Goal: Information Seeking & Learning: Learn about a topic

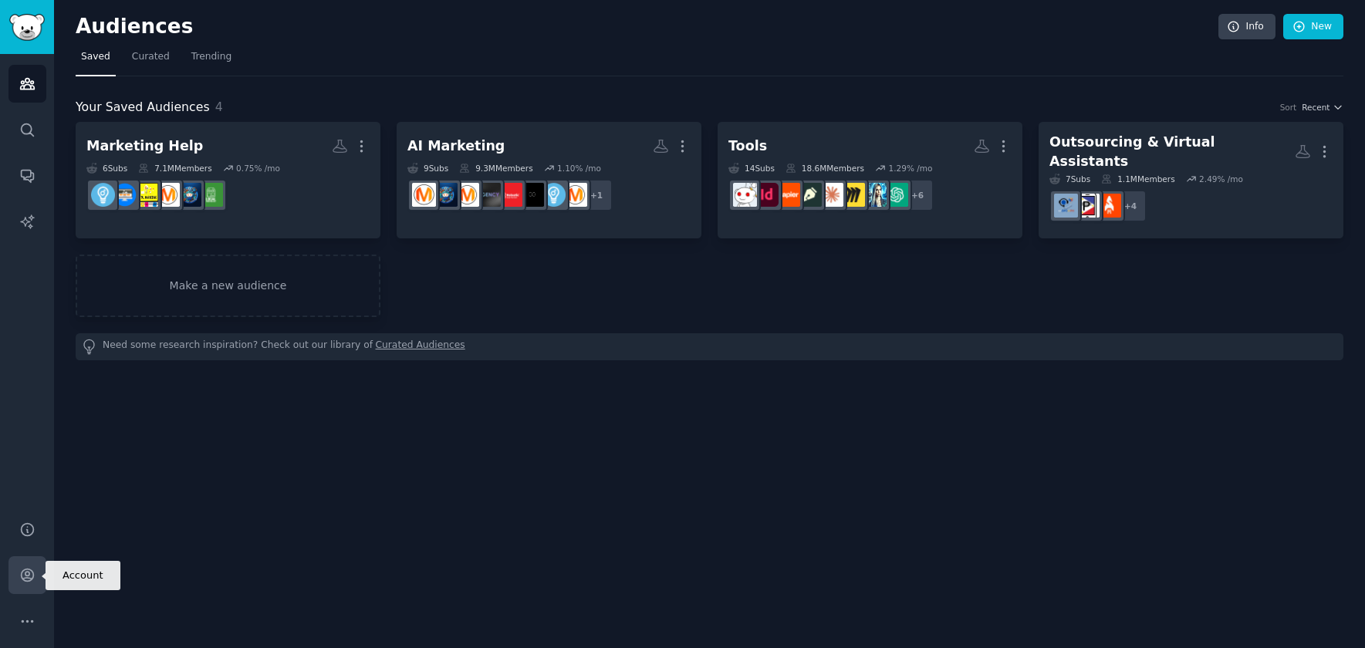
click at [35, 574] on icon "Sidebar" at bounding box center [27, 575] width 16 height 16
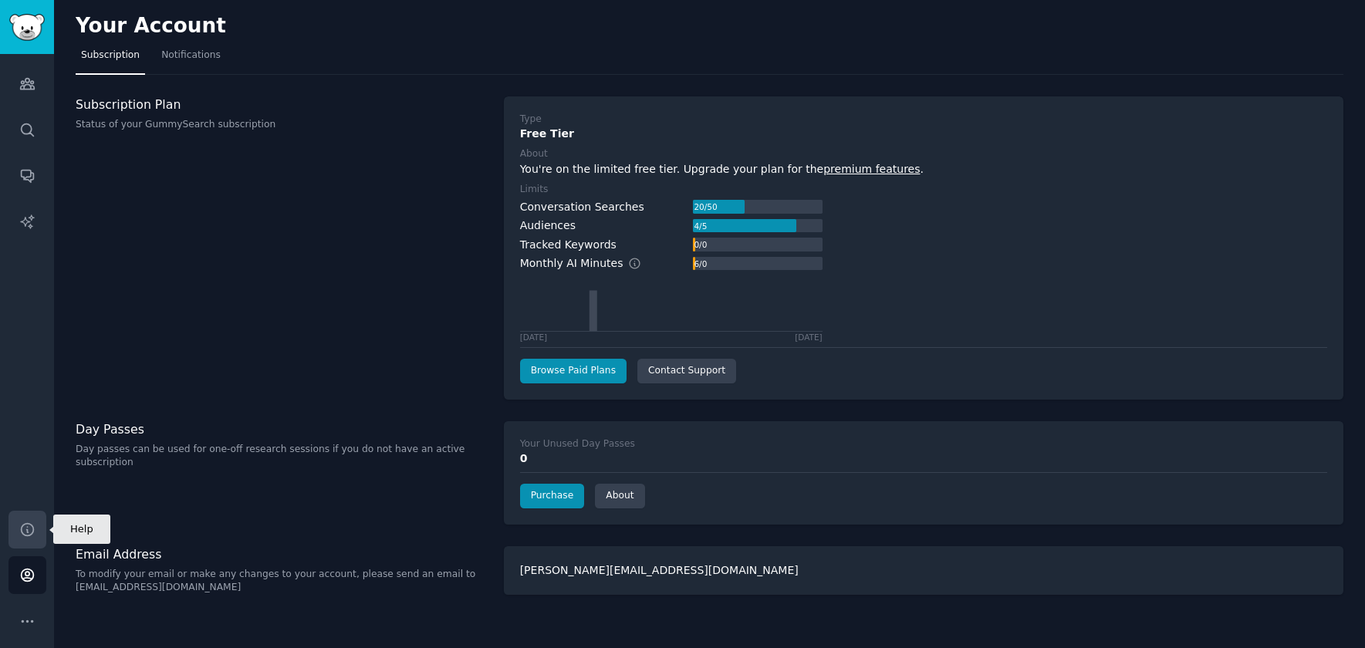
click at [31, 525] on icon "Sidebar" at bounding box center [27, 529] width 12 height 12
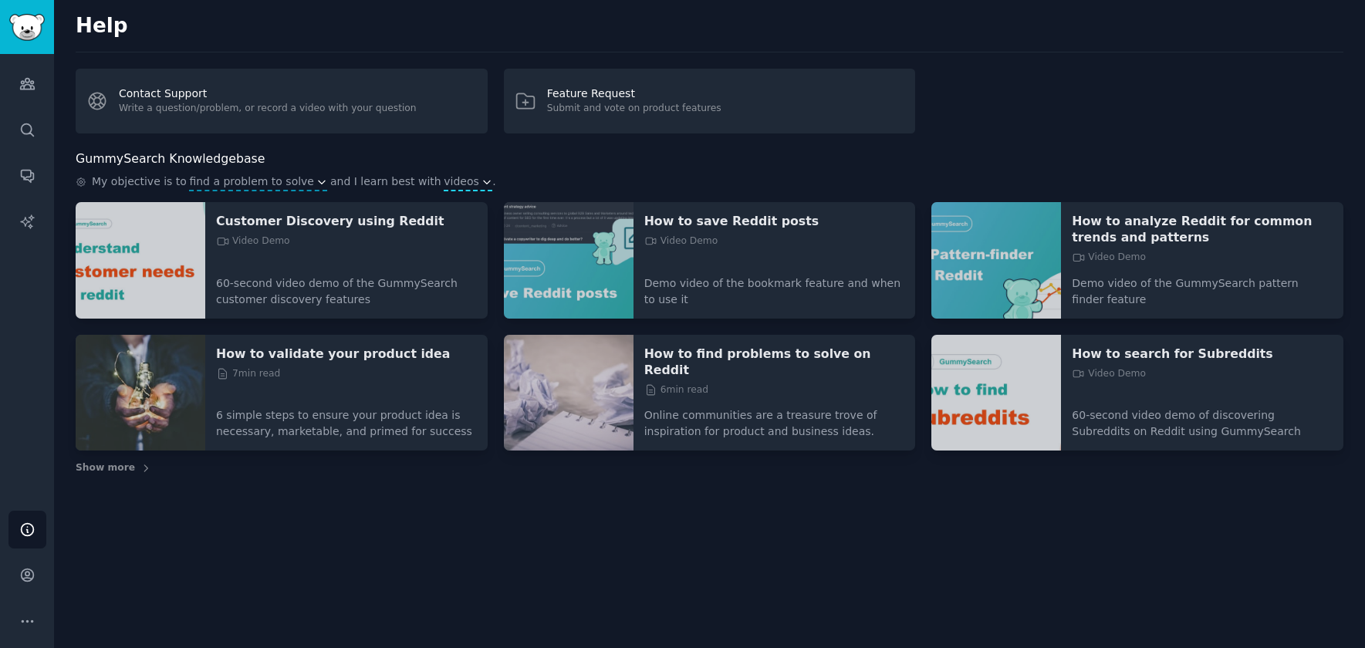
click at [445, 184] on span "videos" at bounding box center [461, 182] width 35 height 16
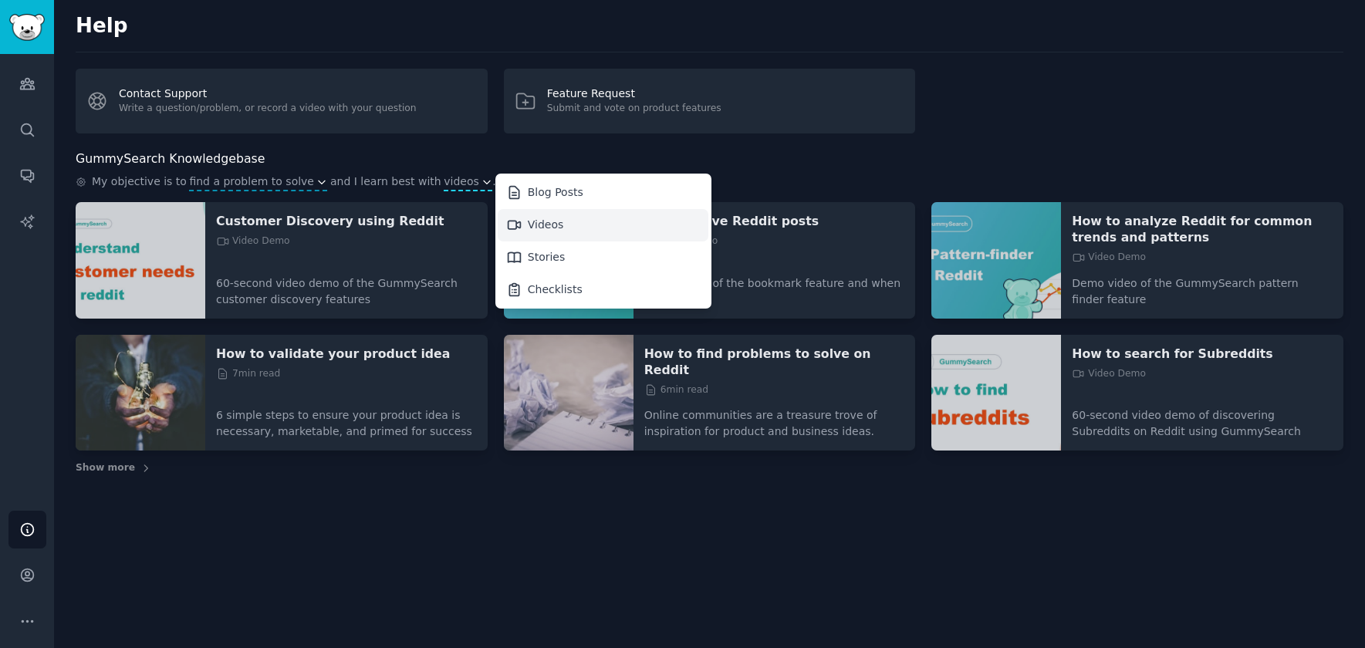
click at [550, 225] on div "Videos" at bounding box center [603, 225] width 211 height 32
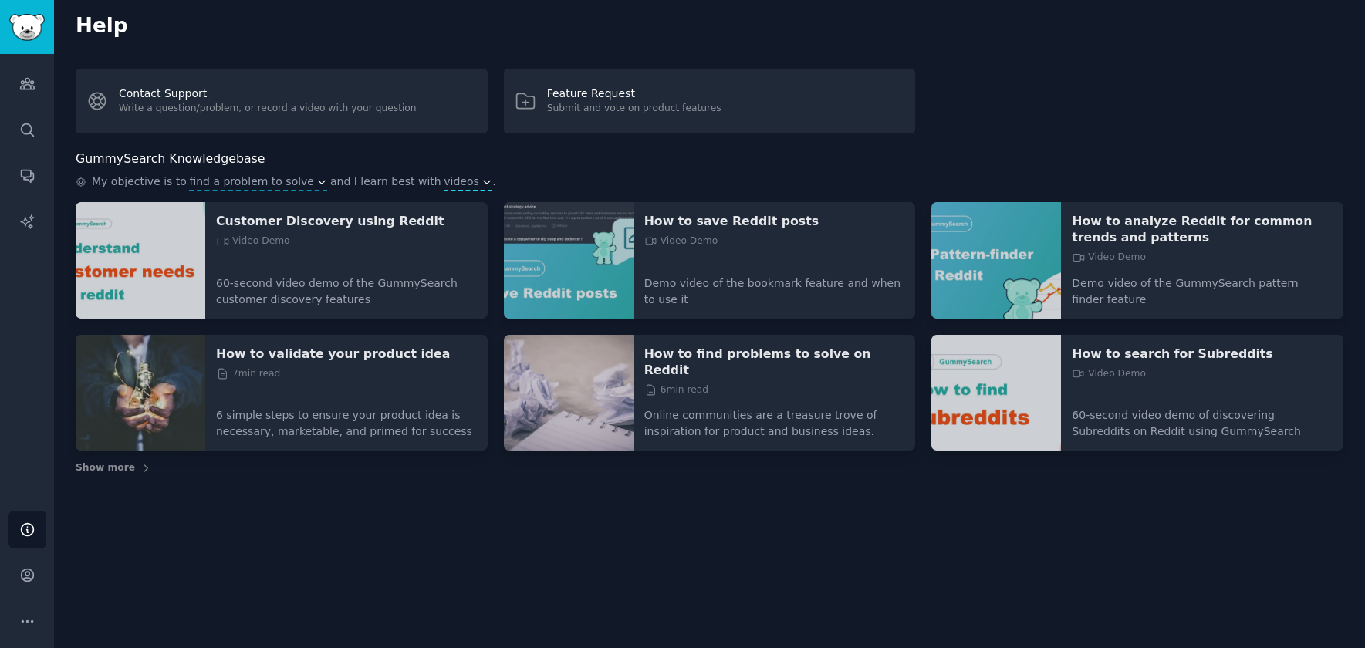
click at [444, 187] on span "videos" at bounding box center [461, 182] width 35 height 16
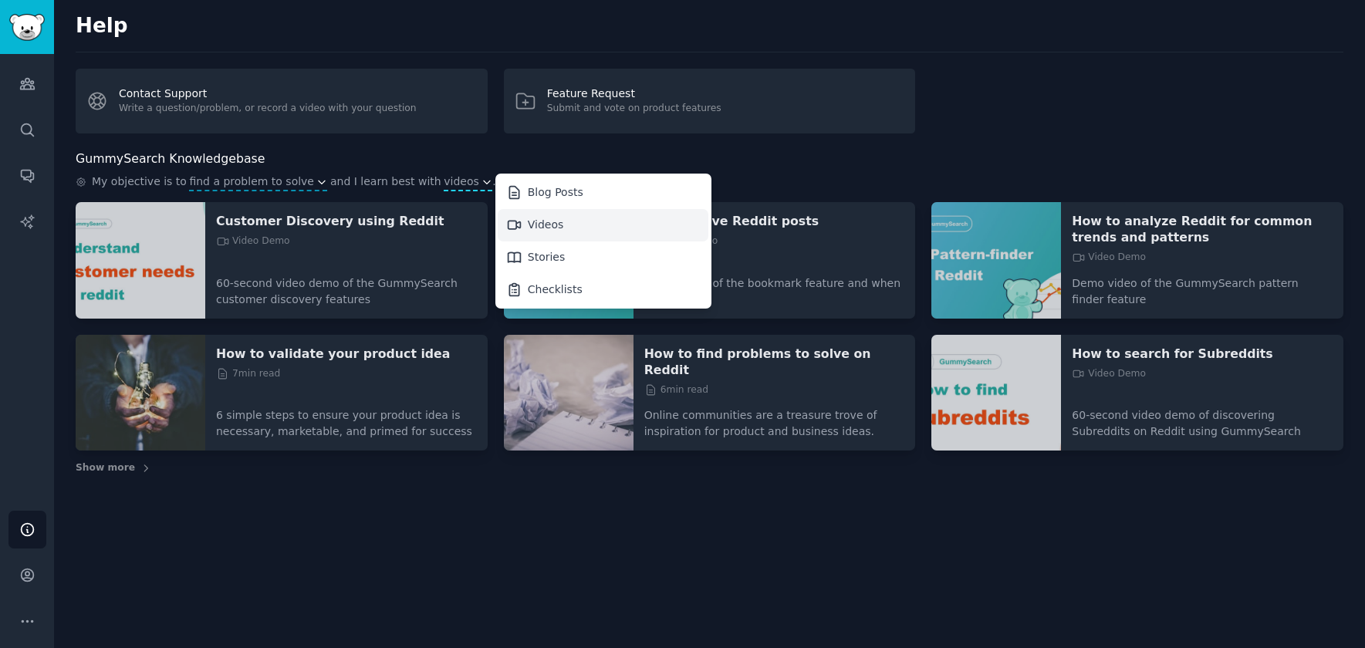
click at [528, 228] on div "Videos" at bounding box center [546, 225] width 36 height 16
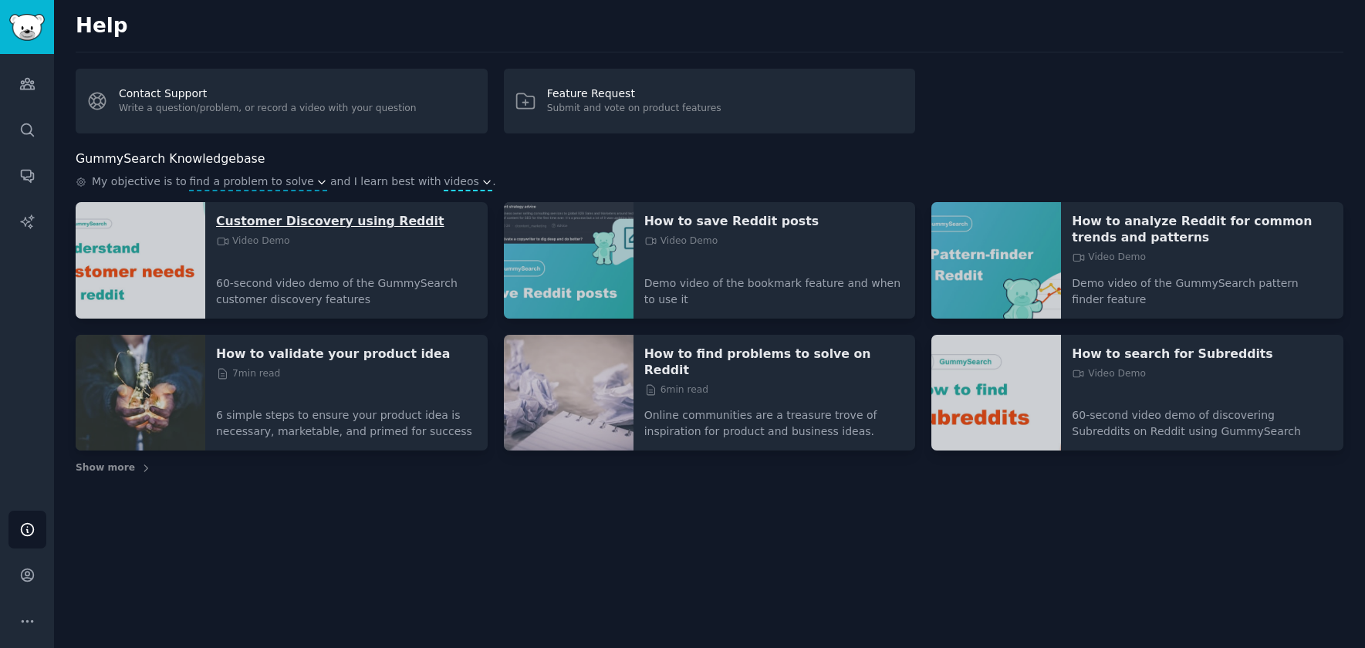
click at [362, 227] on p "Customer Discovery using Reddit" at bounding box center [346, 221] width 261 height 16
